Goal: Task Accomplishment & Management: Manage account settings

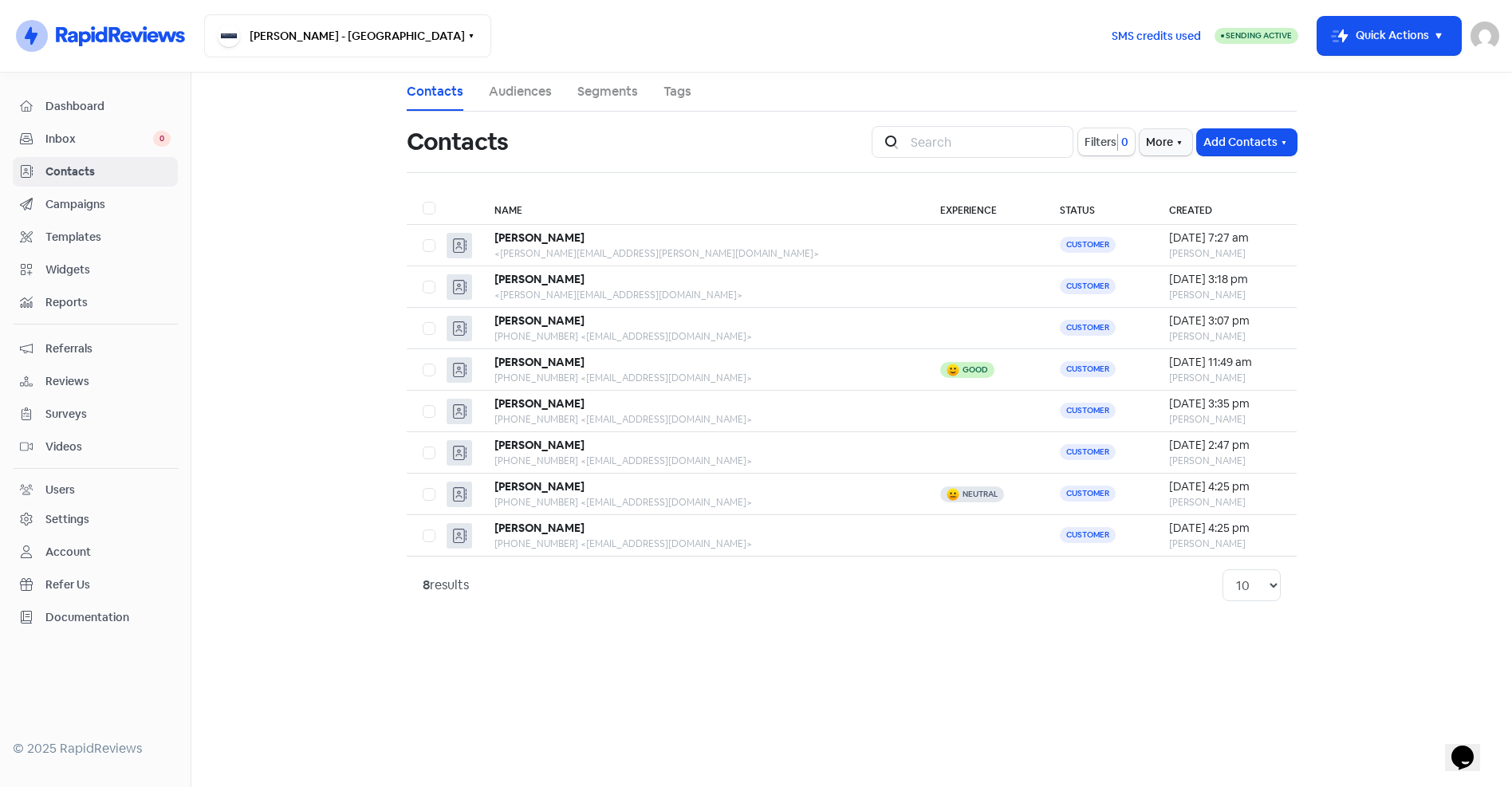
click at [1480, 39] on img at bounding box center [1484, 36] width 29 height 29
click at [1361, 141] on link "Sign out" at bounding box center [1397, 146] width 201 height 25
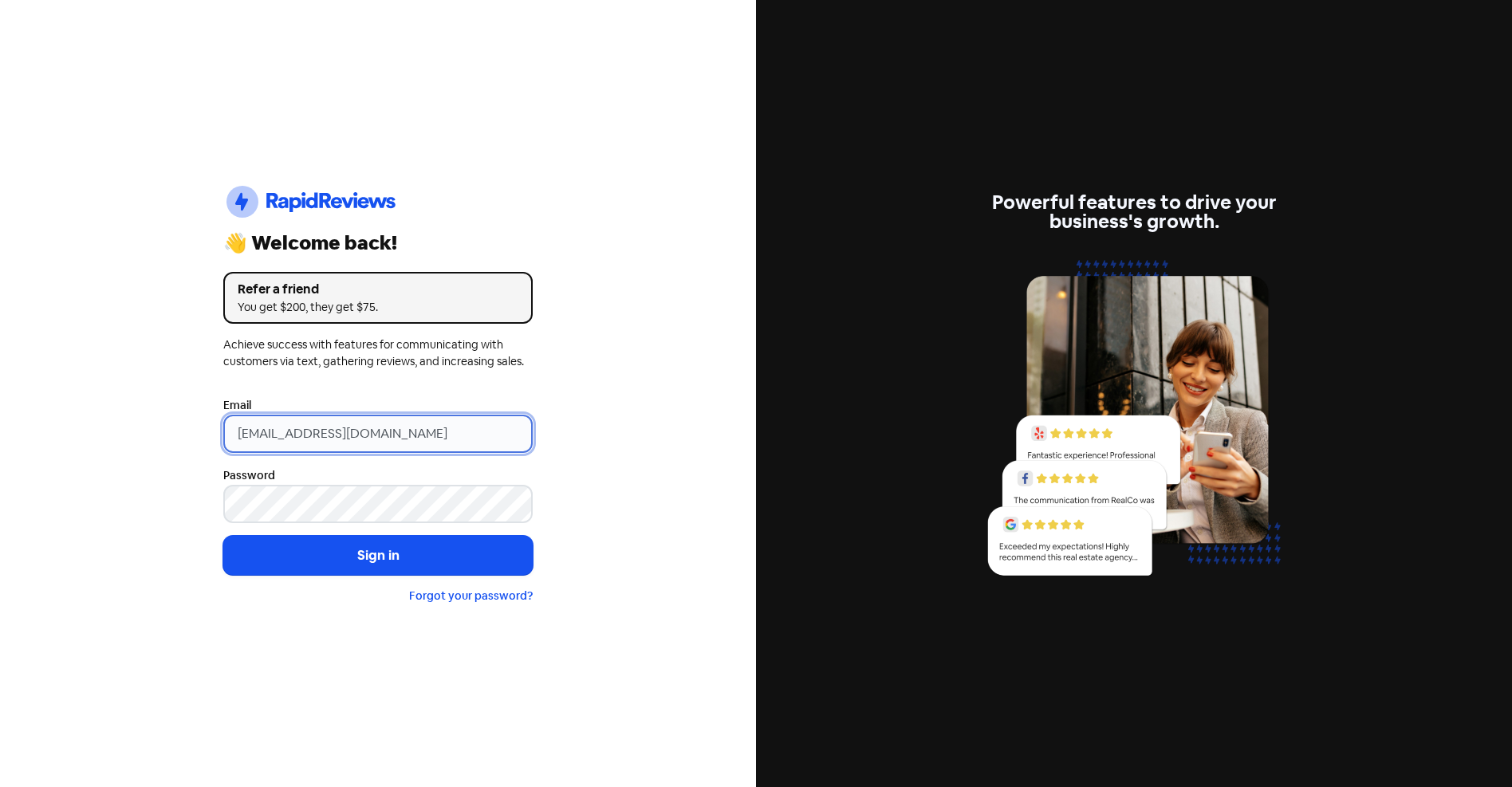
drag, startPoint x: 476, startPoint y: 431, endPoint x: -81, endPoint y: 440, distance: 557.1
click at [0, 440] on html "Icon For Thunder-circle 👋 Welcome back! Refer a friend You get $200, they get $…" at bounding box center [756, 394] width 1512 height 787
paste input "[EMAIL_ADDRESS][DOMAIN_NAME]"
type input "[EMAIL_ADDRESS][DOMAIN_NAME]"
click at [96, 453] on div "Icon For Thunder-circle 👋 Welcome back! Refer a friend You get $200, they get $…" at bounding box center [378, 394] width 756 height 787
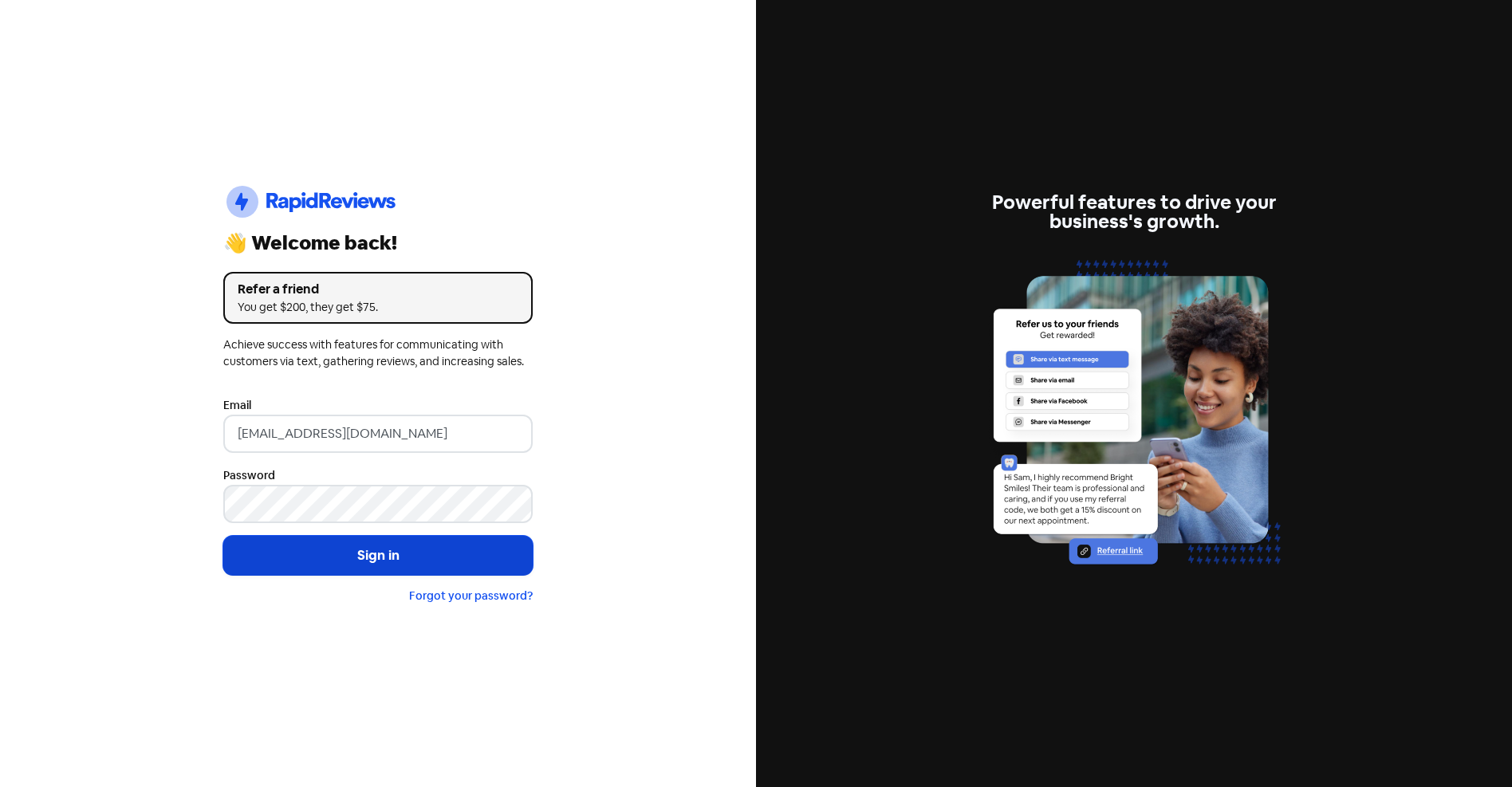
click at [346, 560] on button "Sign in" at bounding box center [378, 556] width 310 height 40
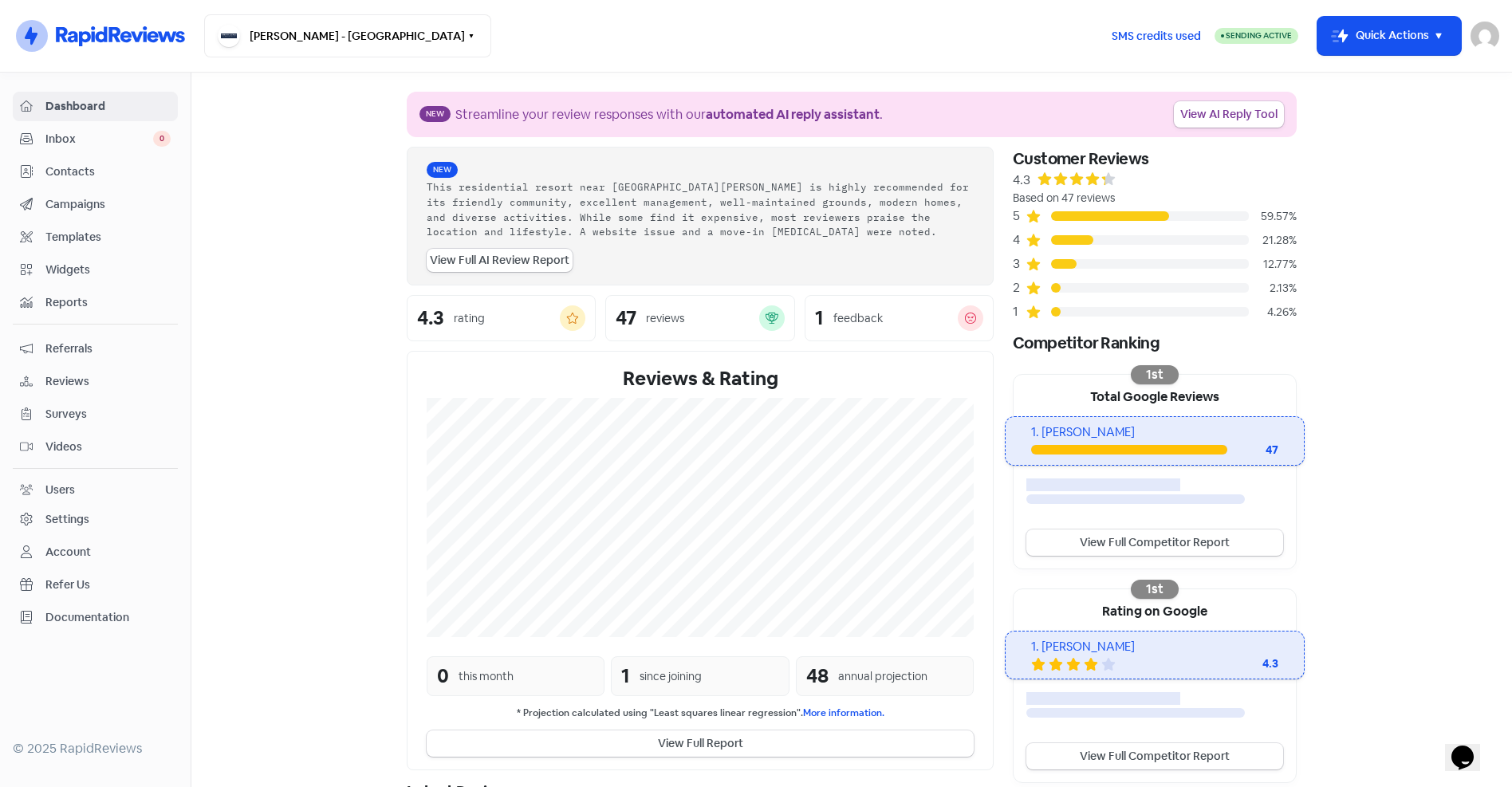
click at [72, 166] on span "Contacts" at bounding box center [107, 172] width 125 height 17
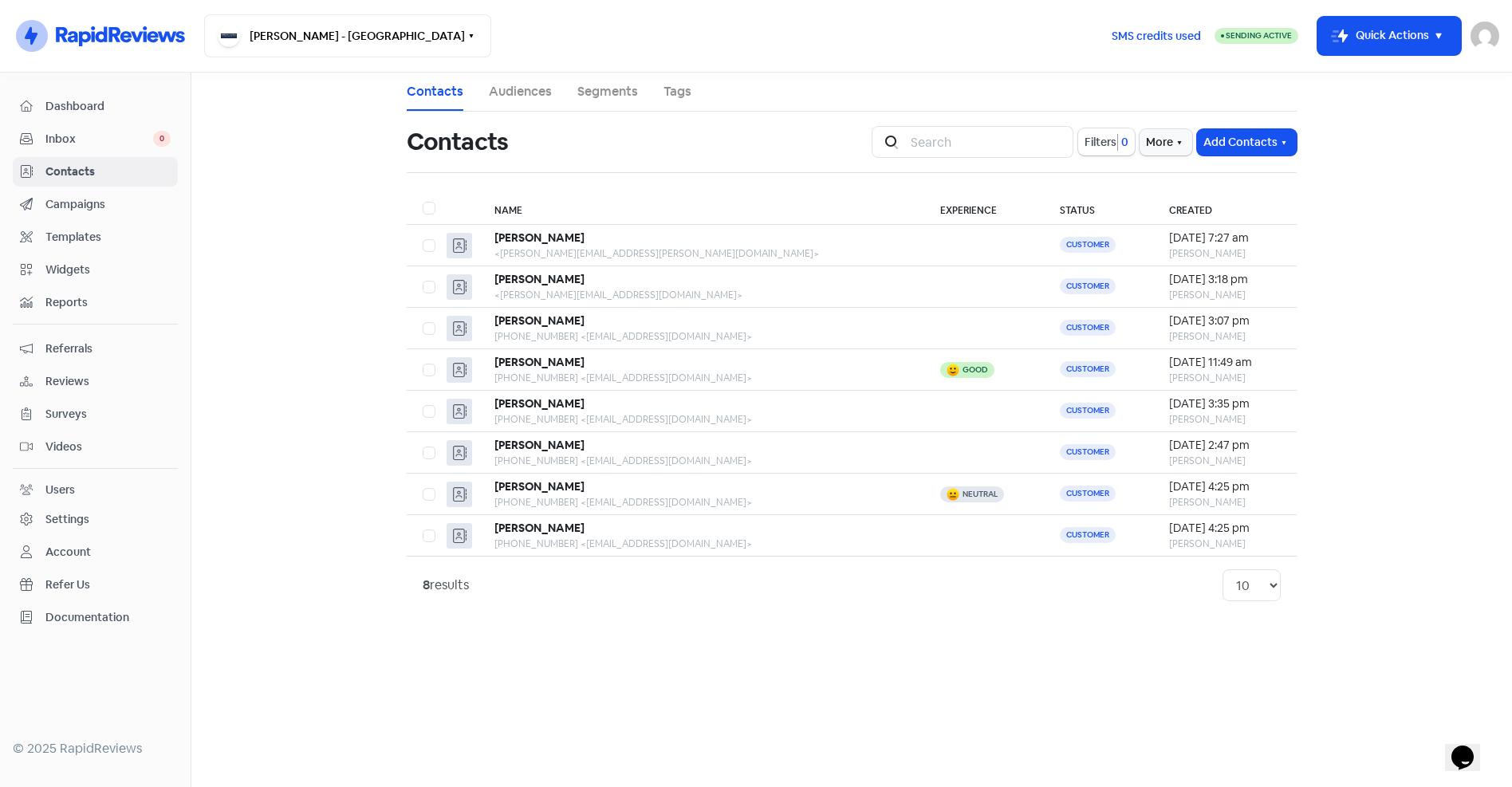
click at [1487, 34] on img at bounding box center [1484, 36] width 29 height 29
click at [1363, 138] on link "Sign out" at bounding box center [1397, 146] width 201 height 25
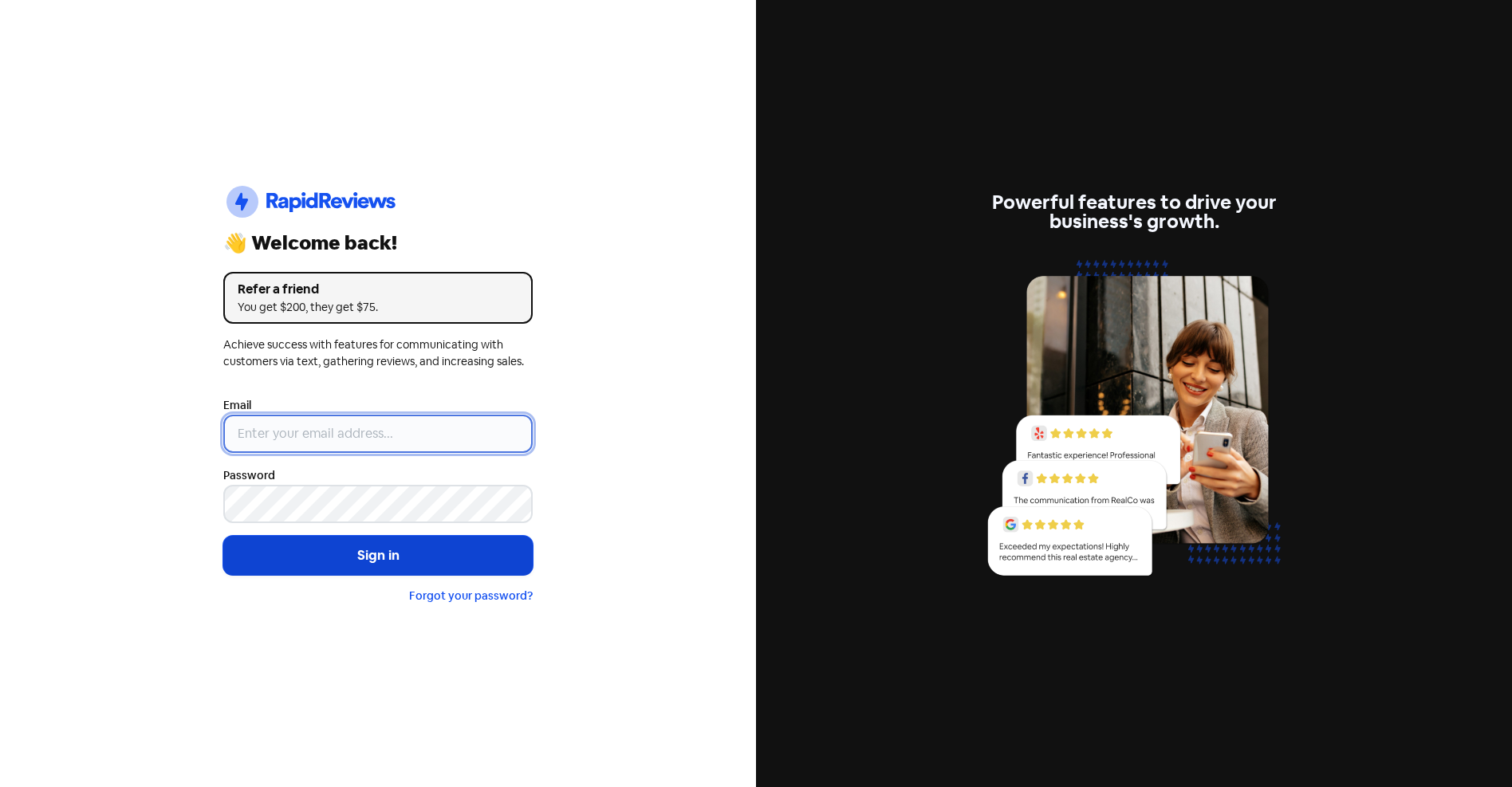
type input "[EMAIL_ADDRESS][DOMAIN_NAME]"
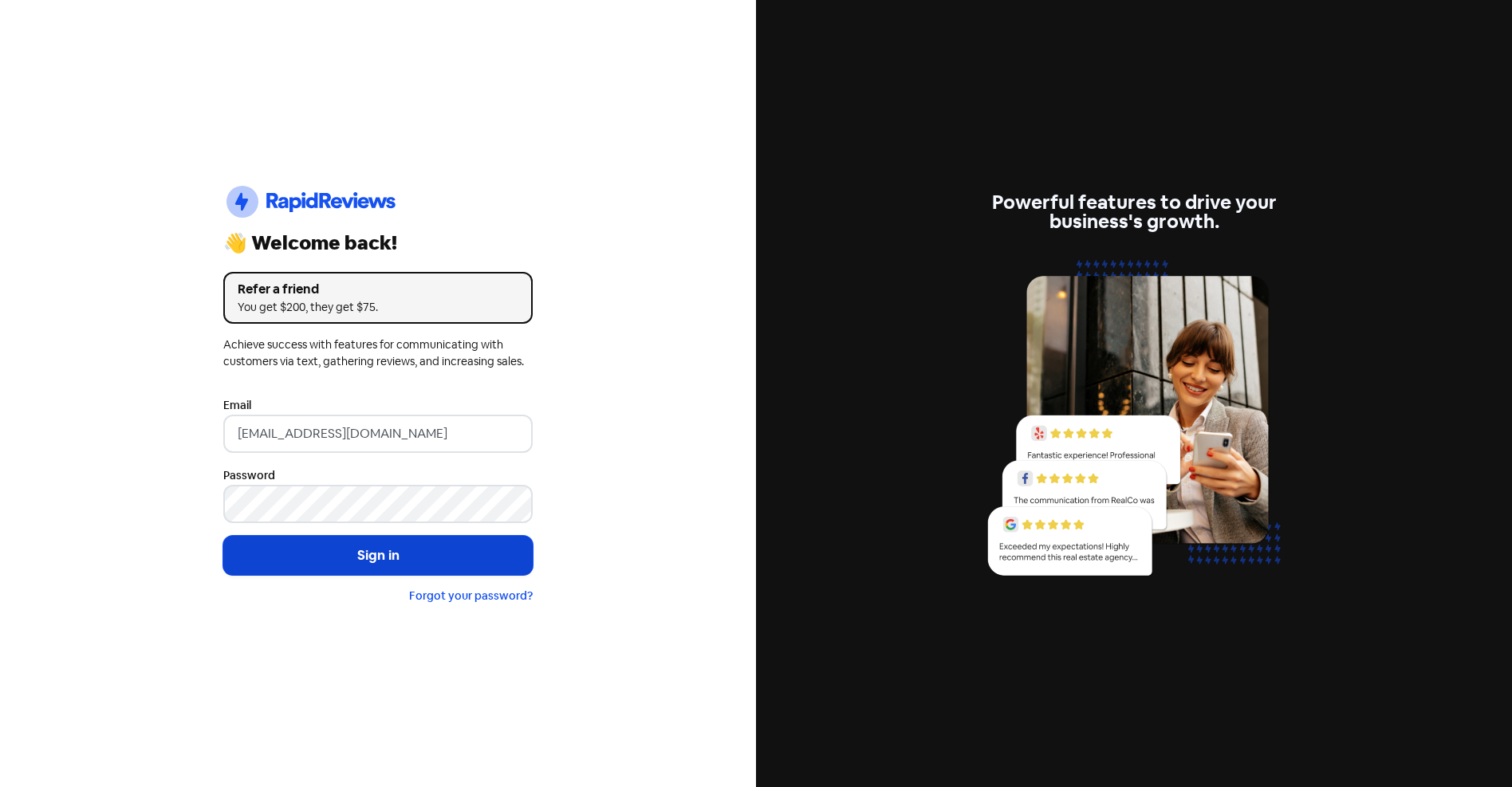
click at [385, 552] on button "Sign in" at bounding box center [378, 556] width 310 height 40
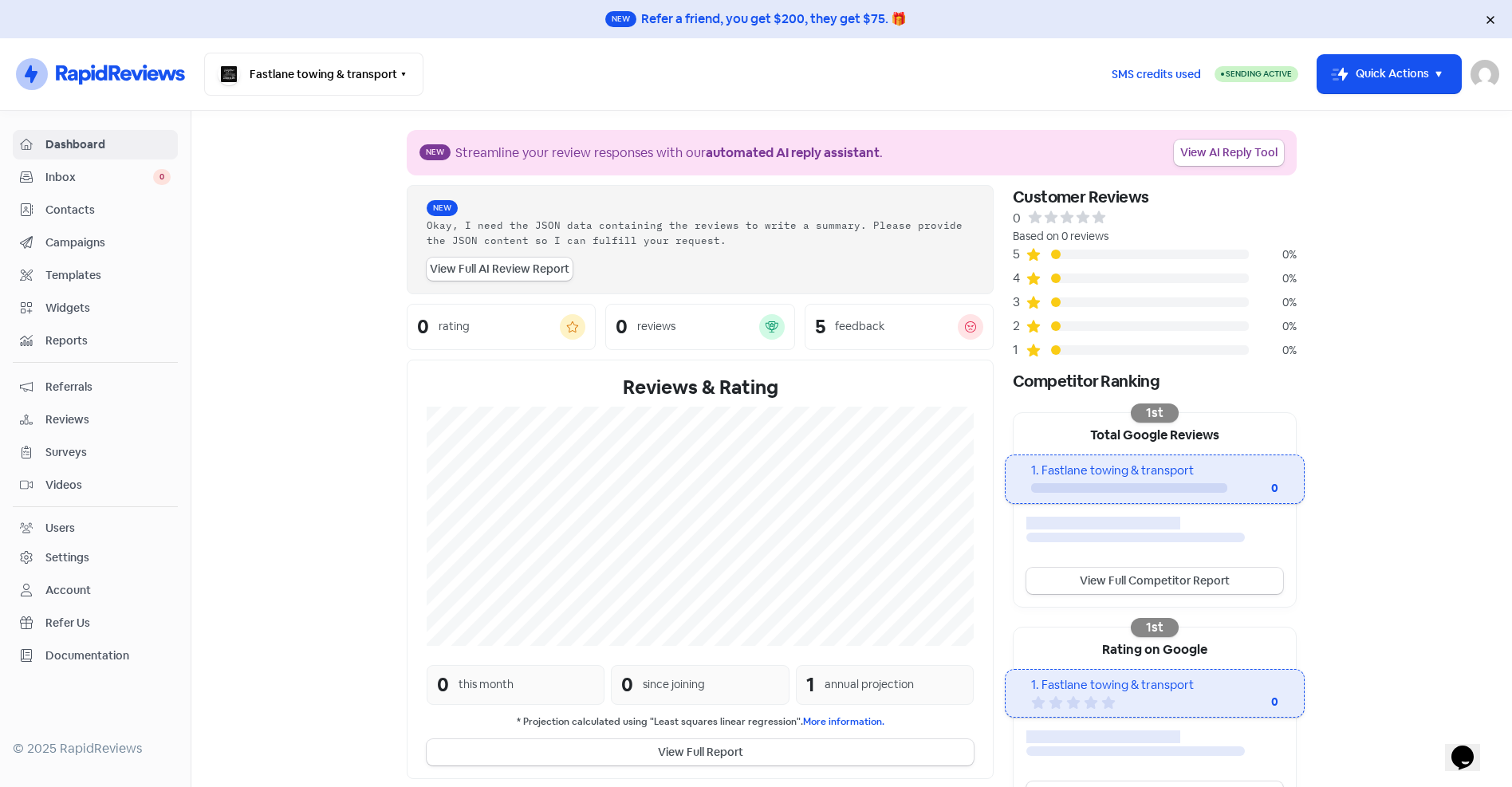
click at [73, 206] on span "Contacts" at bounding box center [107, 210] width 125 height 17
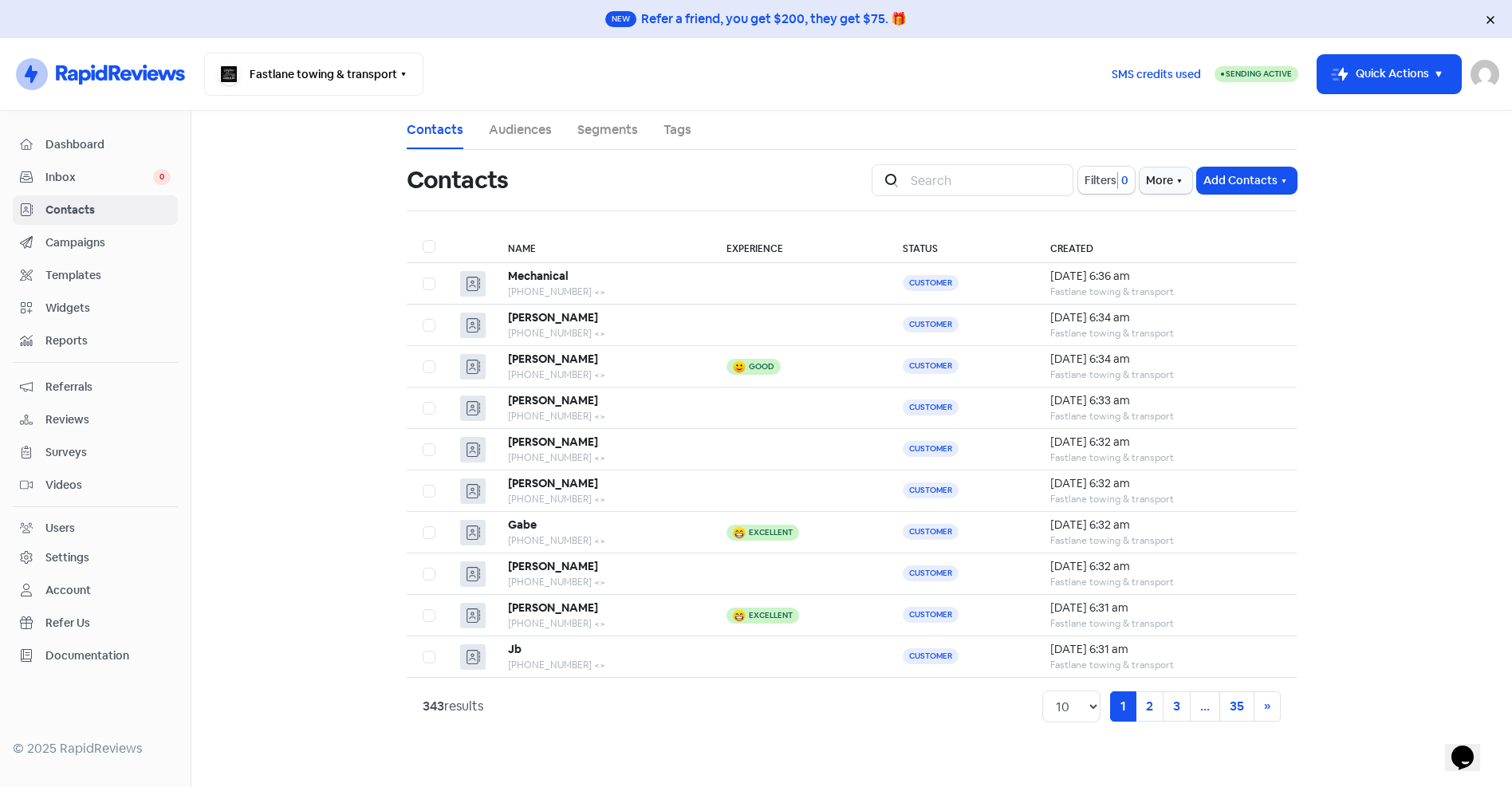
click at [75, 185] on div "Inbox 0" at bounding box center [96, 177] width 151 height 18
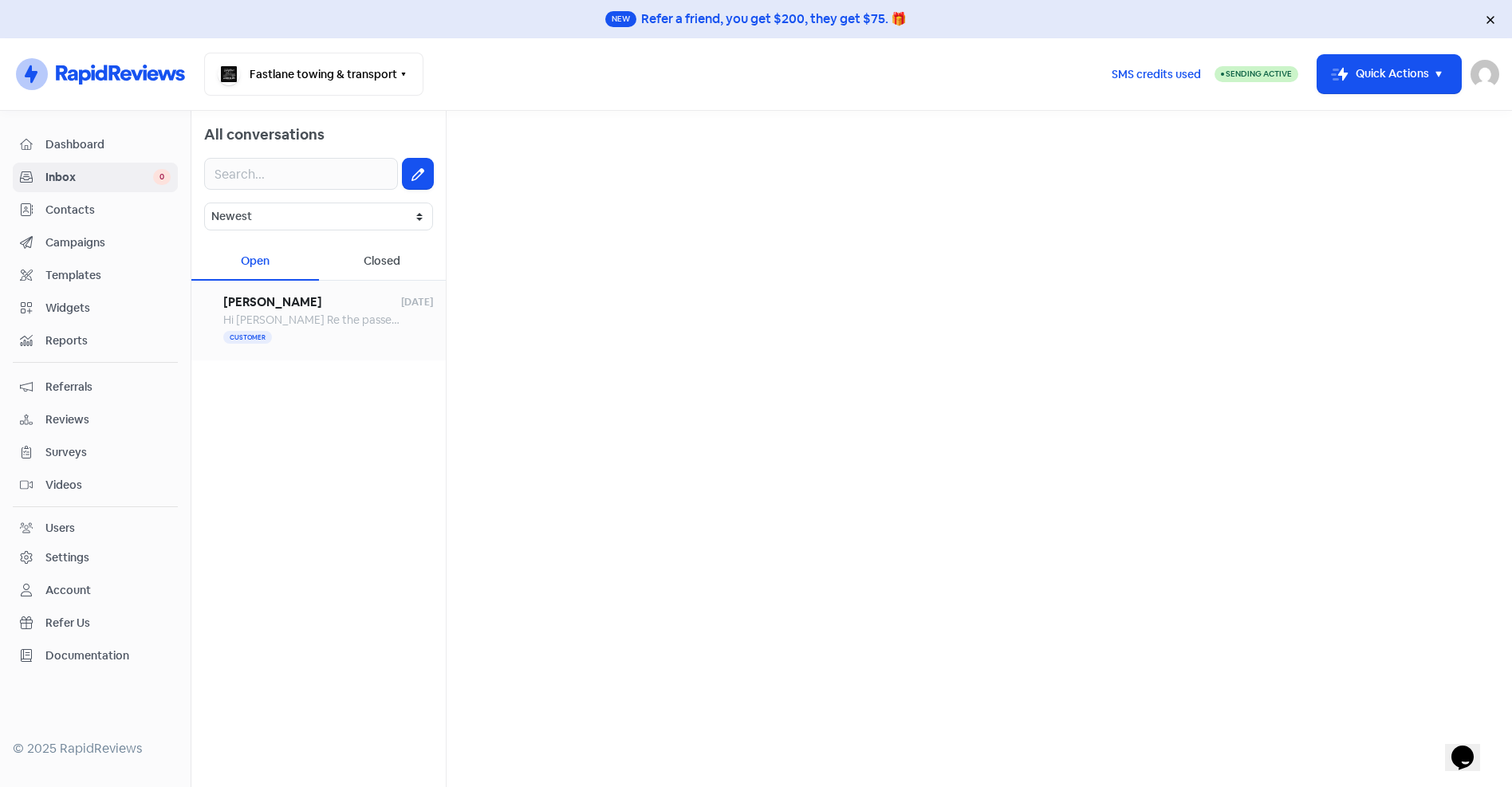
click at [280, 312] on div "Hi Brandon Re the passenger pickup The car broke down on Friday night. I spoke …" at bounding box center [311, 321] width 177 height 17
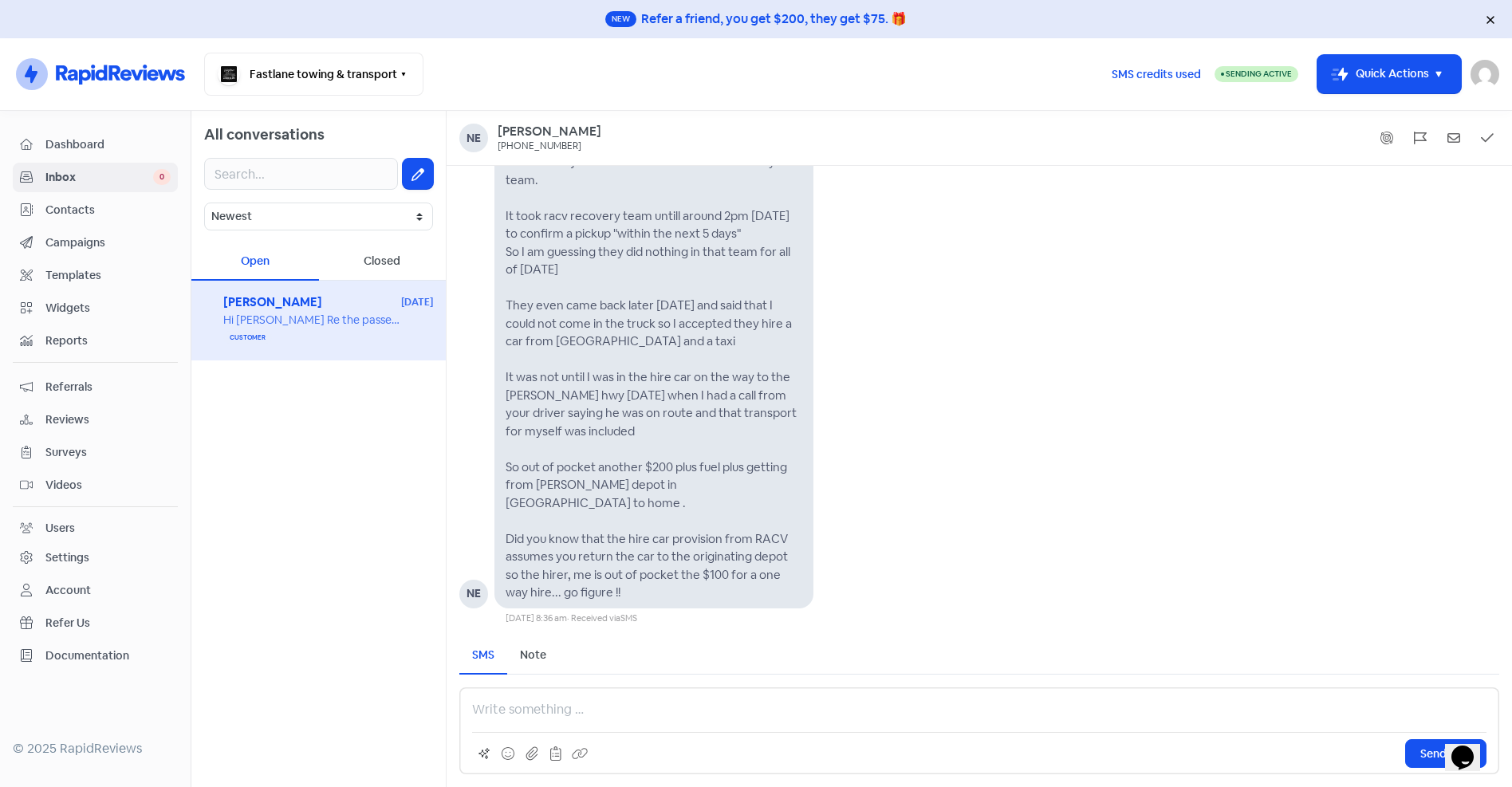
click at [78, 557] on div "Settings" at bounding box center [67, 558] width 44 height 17
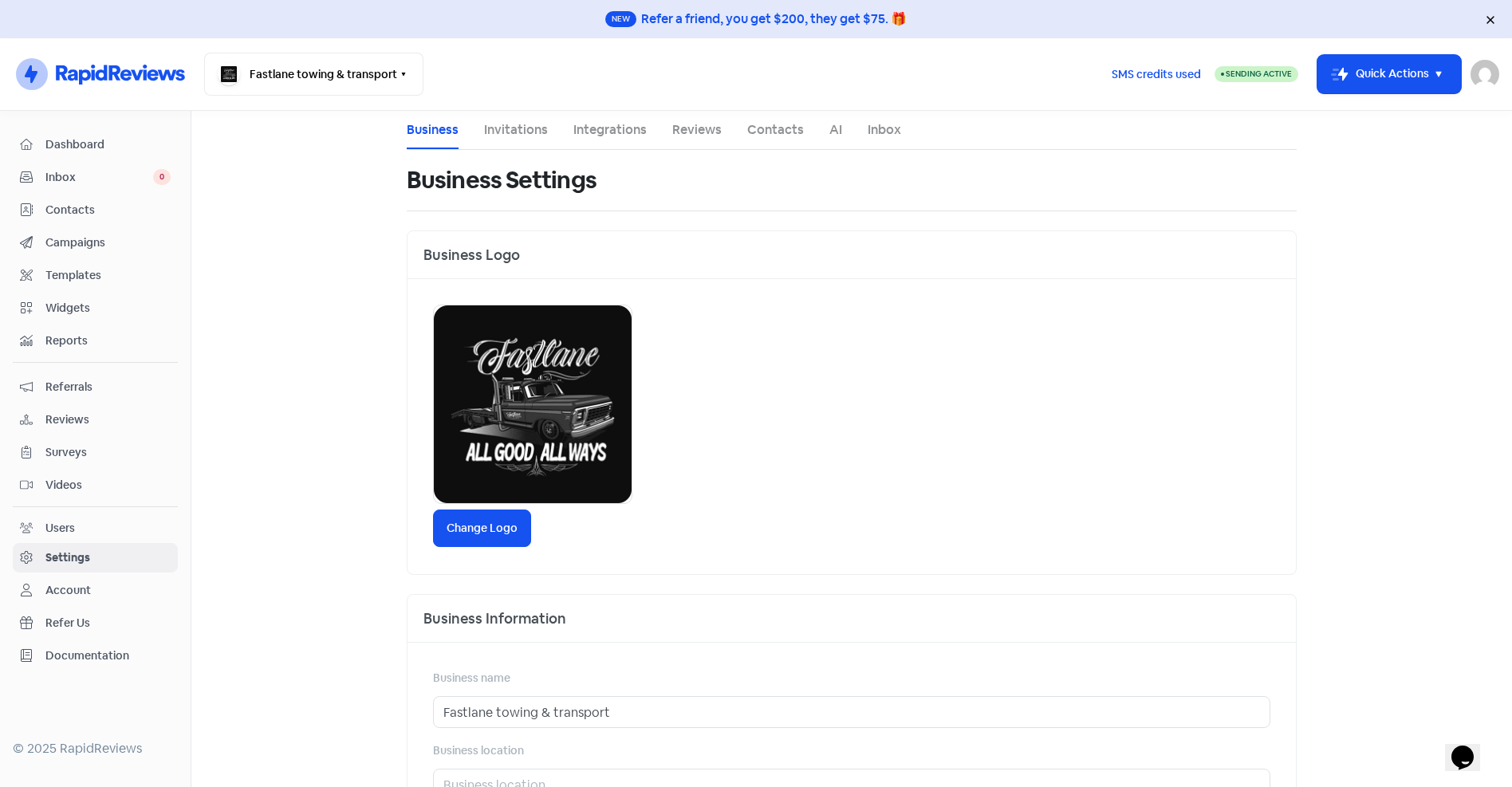
click at [873, 131] on link "Inbox" at bounding box center [884, 129] width 34 height 19
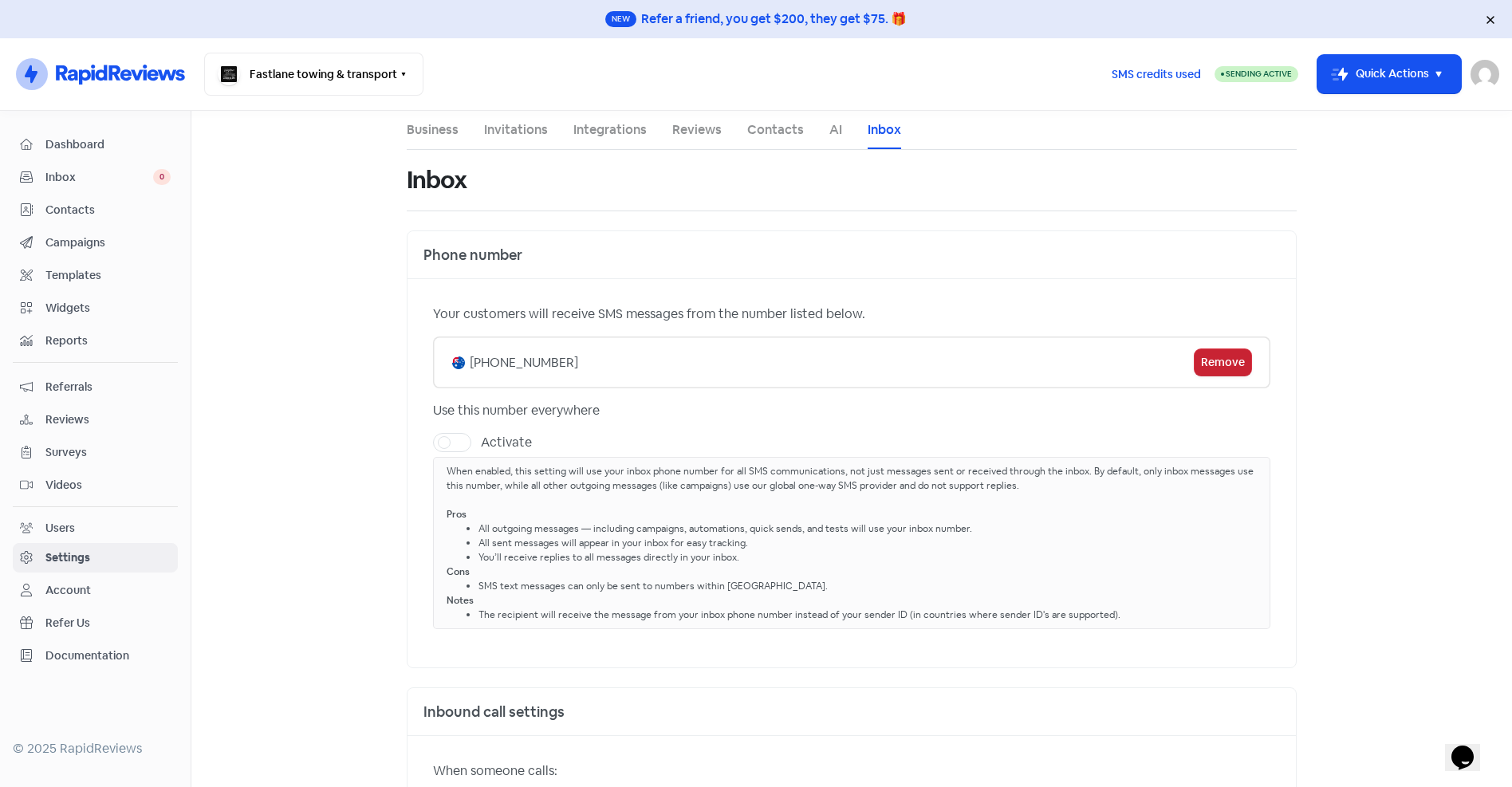
click at [1207, 358] on span "Remove" at bounding box center [1223, 362] width 44 height 17
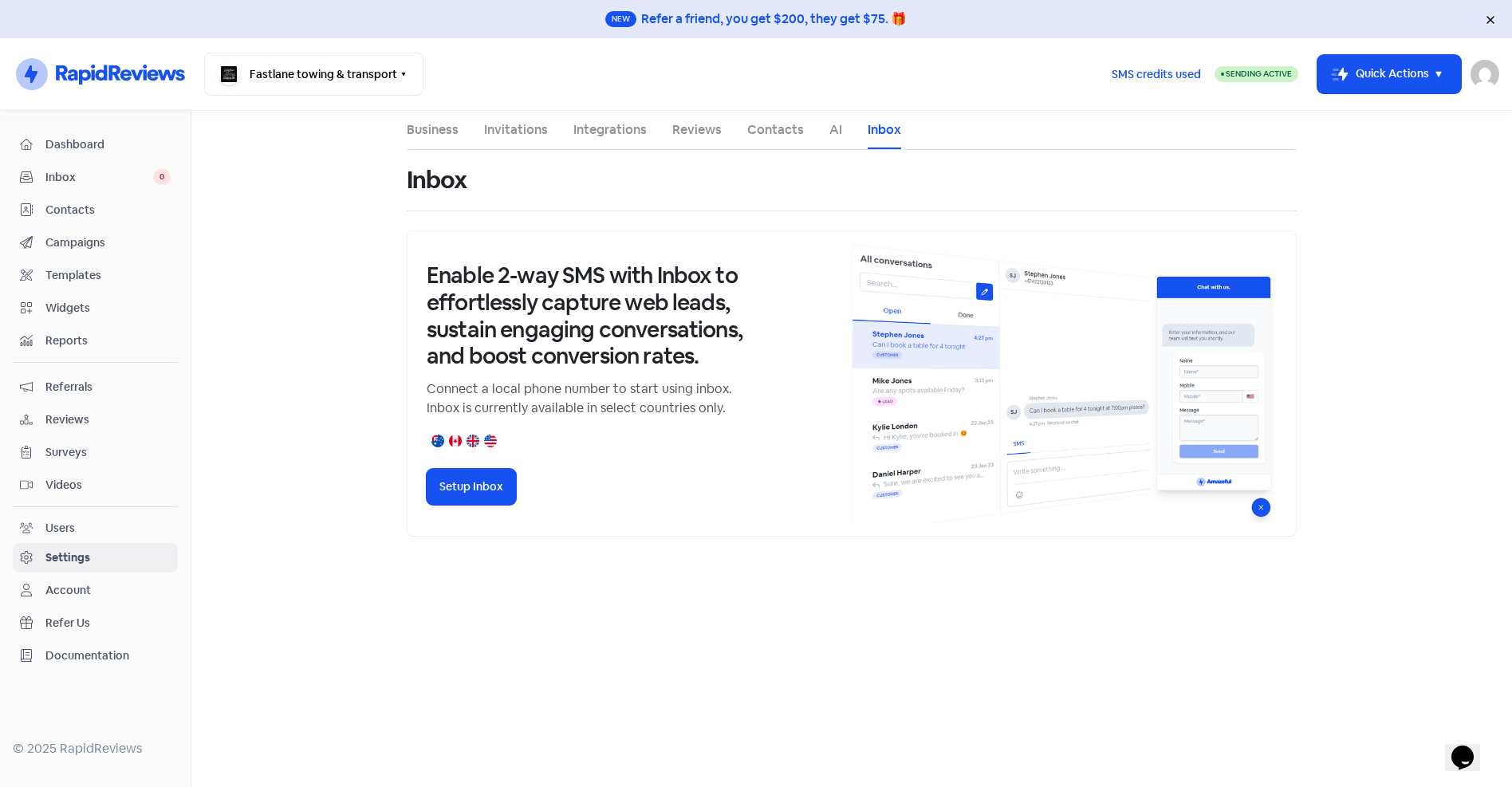
click at [69, 138] on span "Dashboard" at bounding box center [107, 144] width 125 height 17
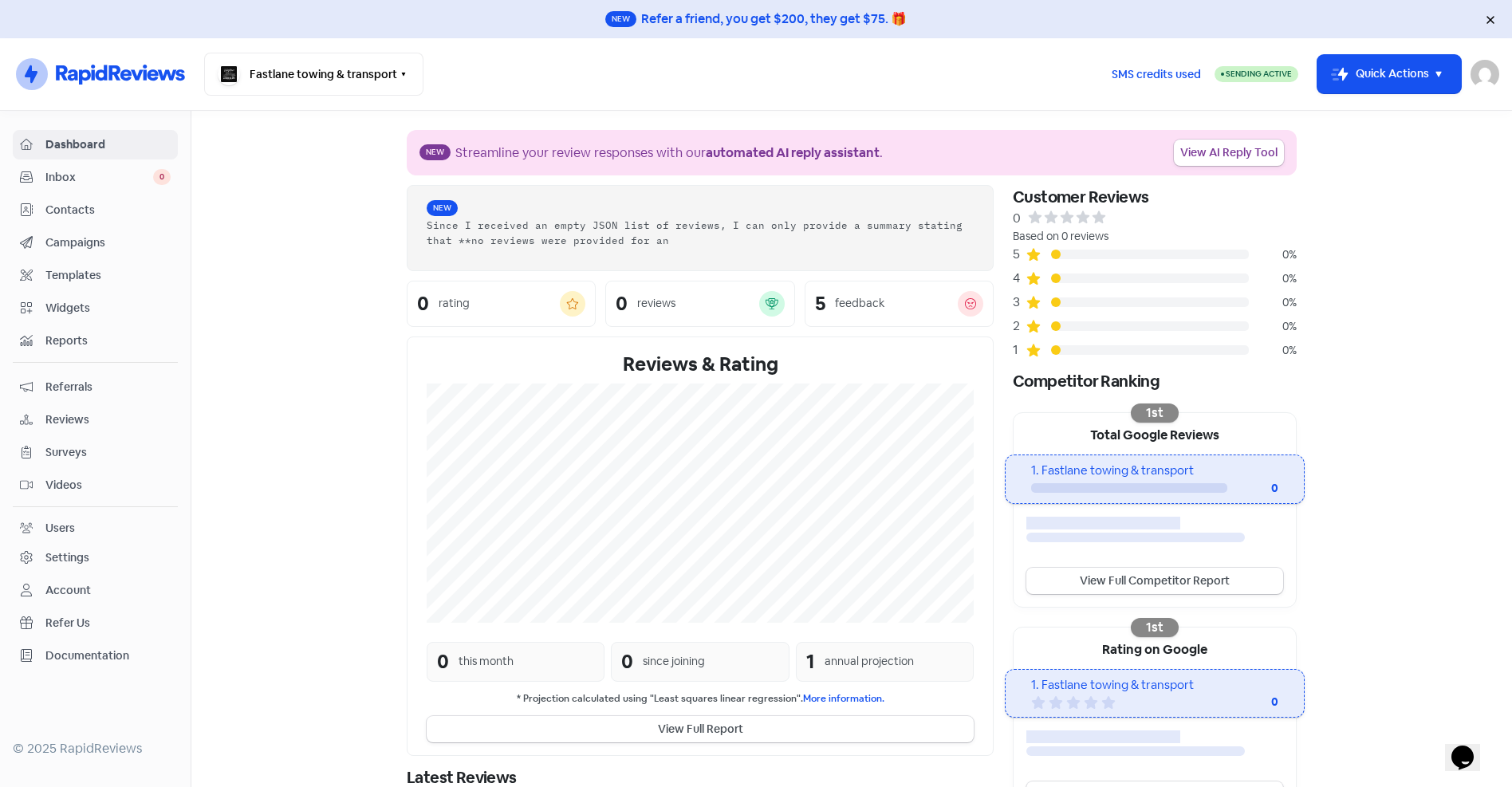
click at [59, 206] on span "Contacts" at bounding box center [107, 210] width 125 height 17
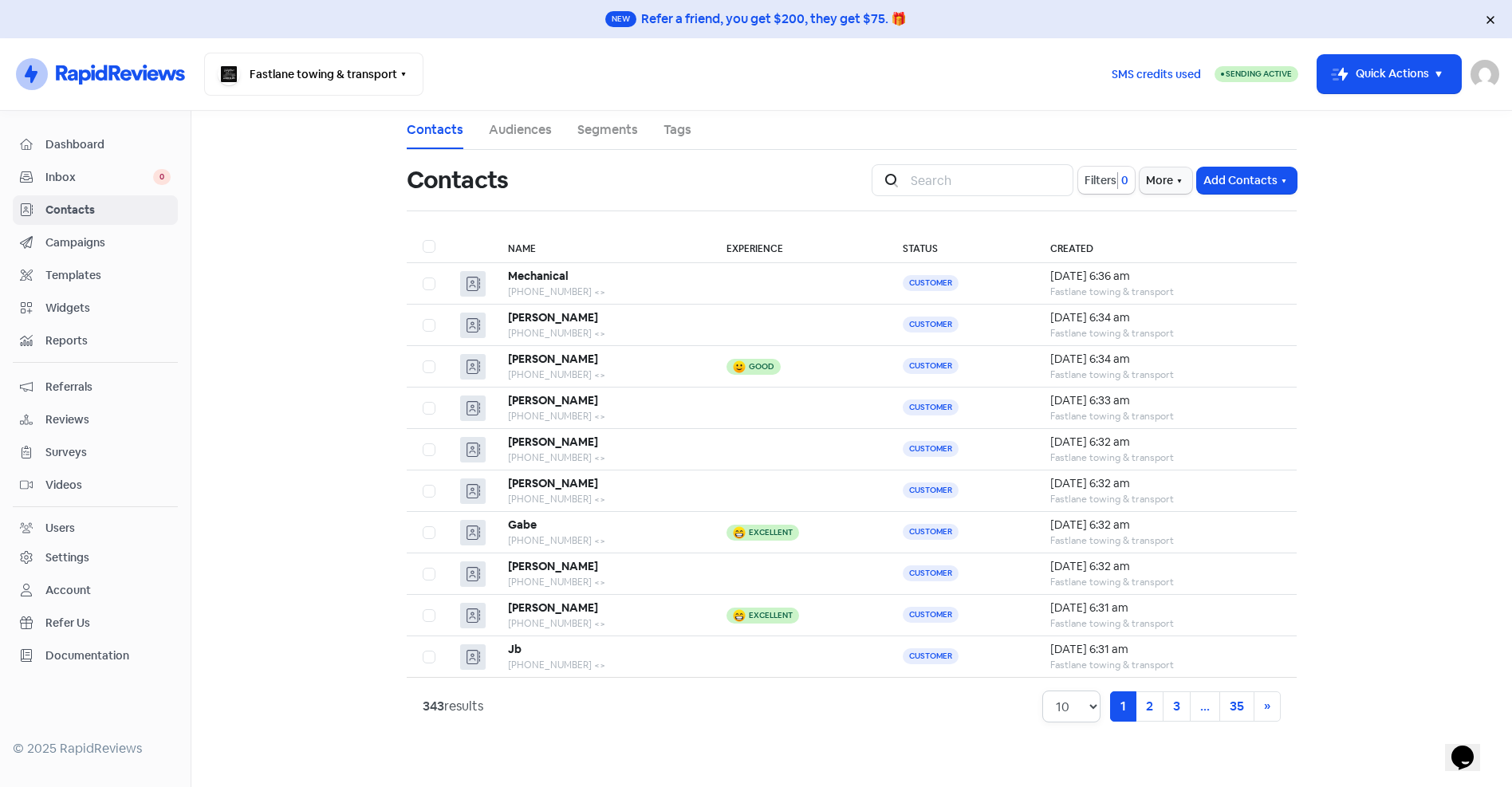
click at [1082, 697] on select "10 20 30 50 100" at bounding box center [1071, 706] width 58 height 32
select select "100"
click at [1042, 691] on select "10 20 30 50 100" at bounding box center [1071, 706] width 58 height 32
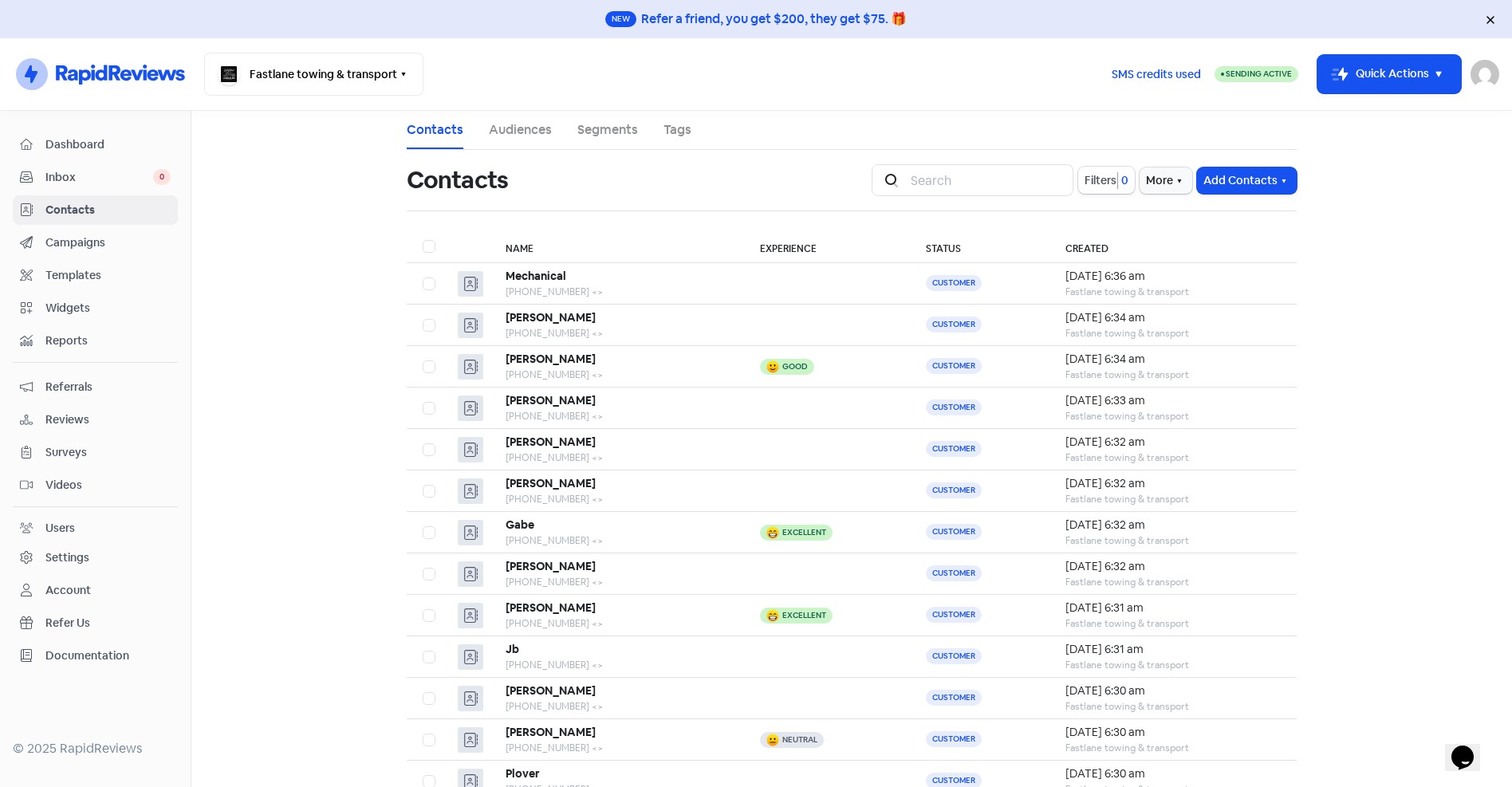
click at [1483, 78] on img at bounding box center [1484, 74] width 29 height 29
click at [1399, 182] on link "Sign out" at bounding box center [1397, 184] width 201 height 25
